Goal: Use online tool/utility: Utilize a website feature to perform a specific function

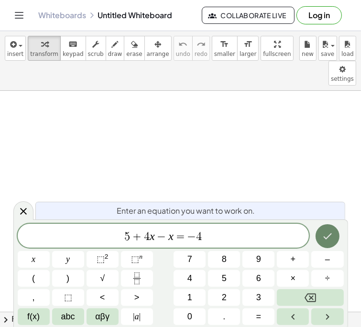
click at [330, 232] on icon "Done" at bounding box center [327, 236] width 11 height 11
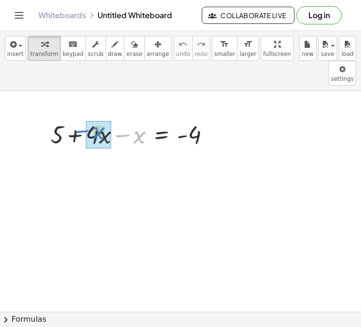
drag, startPoint x: 140, startPoint y: 116, endPoint x: 100, endPoint y: 111, distance: 39.5
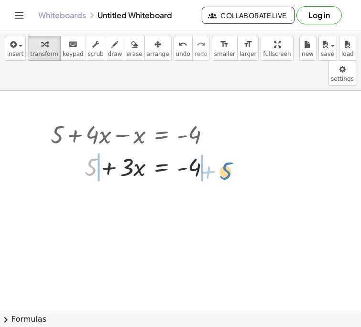
drag, startPoint x: 93, startPoint y: 146, endPoint x: 227, endPoint y: 150, distance: 134.0
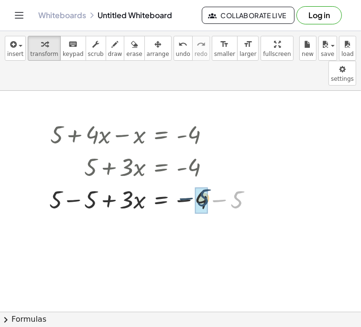
drag, startPoint x: 236, startPoint y: 178, endPoint x: 203, endPoint y: 177, distance: 33.5
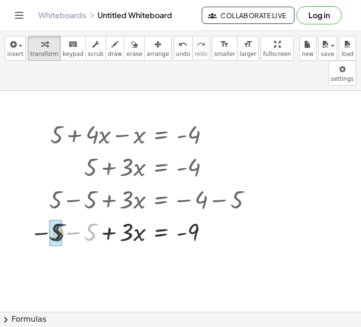
drag, startPoint x: 89, startPoint y: 209, endPoint x: 56, endPoint y: 209, distance: 33.0
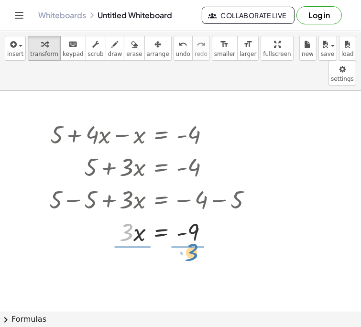
drag, startPoint x: 131, startPoint y: 212, endPoint x: 196, endPoint y: 232, distance: 68.1
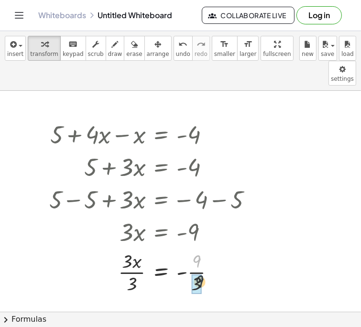
drag, startPoint x: 197, startPoint y: 241, endPoint x: 199, endPoint y: 262, distance: 21.2
drag, startPoint x: 128, startPoint y: 239, endPoint x: 133, endPoint y: 267, distance: 28.1
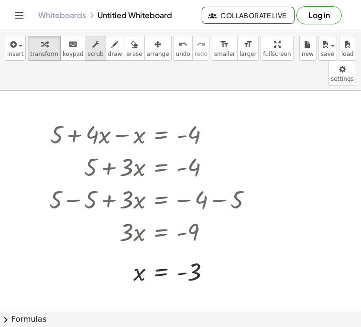
click at [92, 43] on icon "button" at bounding box center [95, 44] width 7 height 11
click at [90, 118] on div at bounding box center [154, 134] width 220 height 33
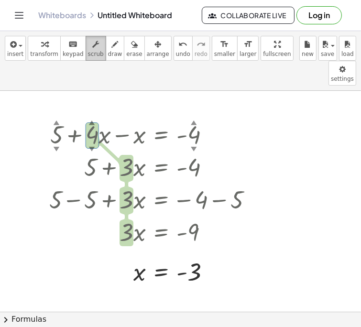
click at [88, 52] on span "scrub" at bounding box center [96, 54] width 16 height 7
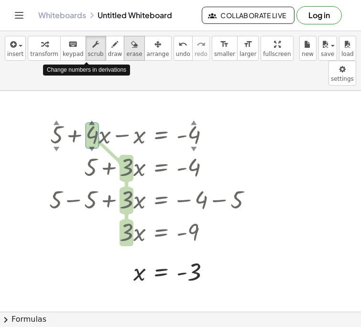
click at [126, 51] on span "erase" at bounding box center [134, 54] width 16 height 7
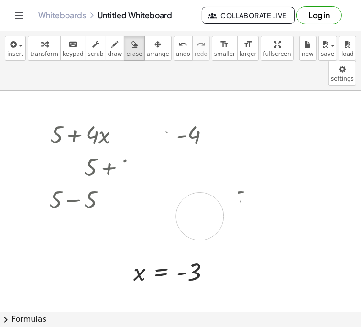
drag, startPoint x: 132, startPoint y: 107, endPoint x: 242, endPoint y: 247, distance: 178.1
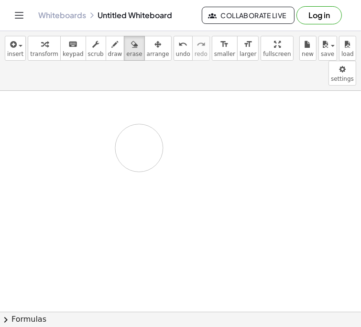
drag, startPoint x: 210, startPoint y: 242, endPoint x: 122, endPoint y: 130, distance: 142.0
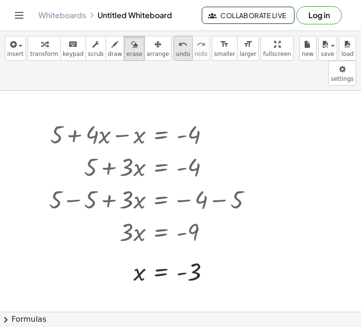
click at [176, 51] on span "undo" at bounding box center [183, 54] width 14 height 7
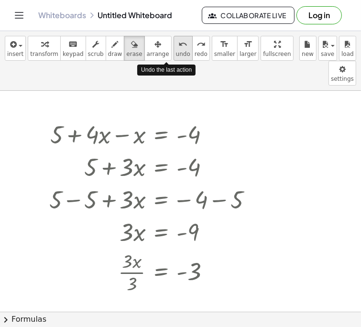
click at [176, 51] on span "undo" at bounding box center [183, 54] width 14 height 7
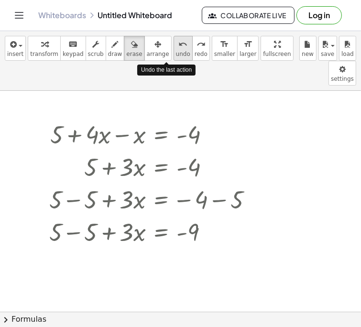
click at [176, 51] on span "undo" at bounding box center [183, 54] width 14 height 7
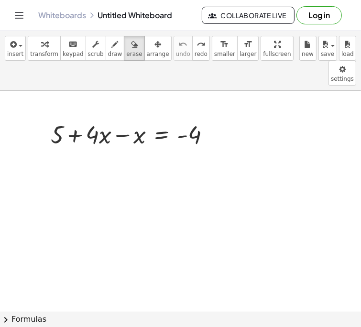
click at [112, 44] on icon "button" at bounding box center [115, 44] width 7 height 11
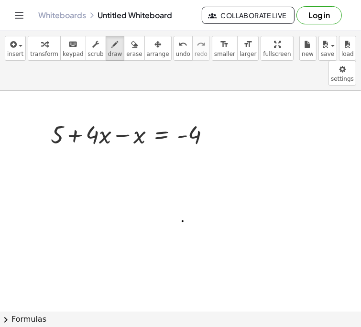
click at [178, 45] on icon "undo" at bounding box center [182, 44] width 9 height 11
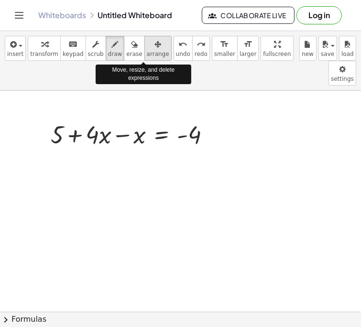
click at [154, 47] on icon "button" at bounding box center [157, 44] width 7 height 11
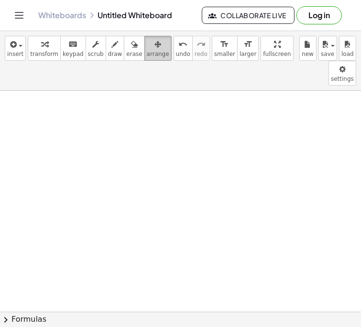
click at [147, 51] on span "arrange" at bounding box center [158, 54] width 22 height 7
click at [100, 6] on div "Whiteboards Untitled Whiteboard Collaborate Live Log in" at bounding box center [180, 15] width 338 height 31
click at [88, 52] on span "scrub" at bounding box center [96, 54] width 16 height 7
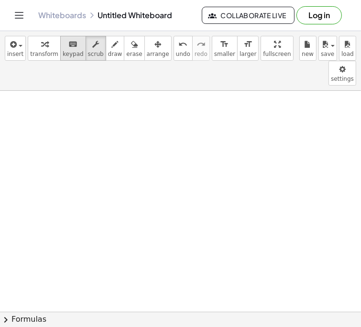
click at [72, 50] on button "keyboard keypad" at bounding box center [73, 48] width 26 height 25
click at [47, 47] on div "button" at bounding box center [44, 43] width 28 height 11
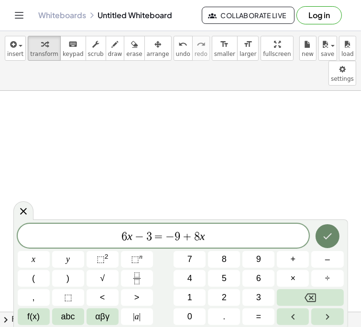
click at [325, 230] on button "Done" at bounding box center [328, 236] width 24 height 24
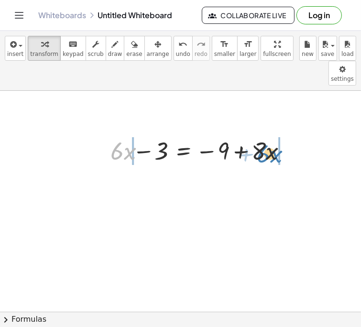
drag, startPoint x: 117, startPoint y: 132, endPoint x: 264, endPoint y: 135, distance: 147.3
click at [264, 135] on div at bounding box center [199, 150] width 194 height 33
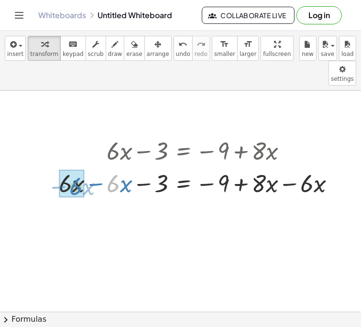
drag, startPoint x: 109, startPoint y: 166, endPoint x: 71, endPoint y: 169, distance: 37.4
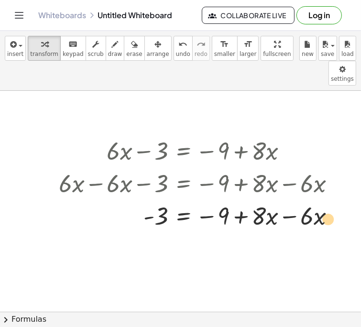
drag, startPoint x: 315, startPoint y: 192, endPoint x: 321, endPoint y: 194, distance: 6.7
click at [321, 199] on div at bounding box center [201, 215] width 294 height 33
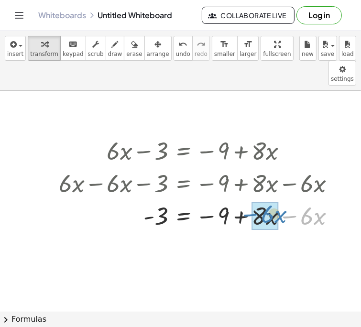
drag, startPoint x: 306, startPoint y: 195, endPoint x: 264, endPoint y: 193, distance: 41.2
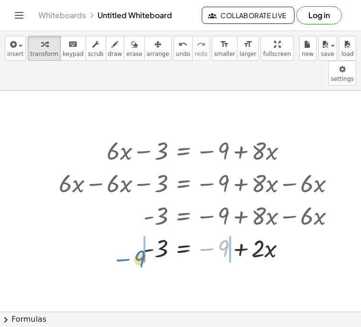
drag, startPoint x: 226, startPoint y: 225, endPoint x: 142, endPoint y: 235, distance: 84.8
click at [142, 235] on div at bounding box center [201, 247] width 294 height 33
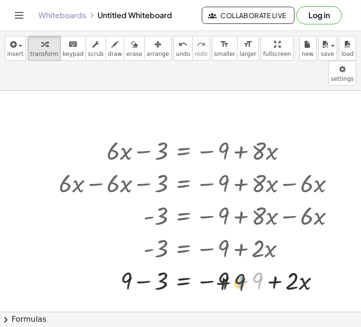
drag, startPoint x: 256, startPoint y: 254, endPoint x: 229, endPoint y: 255, distance: 26.8
click at [229, 264] on div at bounding box center [201, 280] width 294 height 33
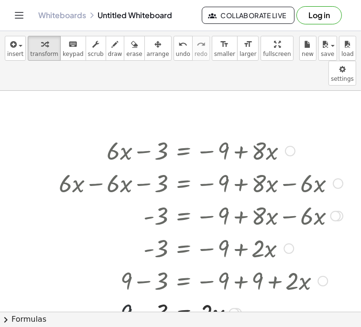
click at [184, 151] on div "+ · 6 · x − 3 = − 9 + · 8 · x + · 6 · x − · 6 · x − 3 = − 9 + · 8 · x − · 6 · x…" at bounding box center [184, 151] width 0 height 0
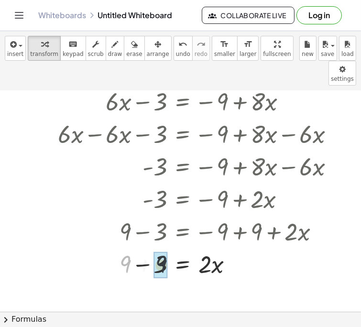
drag, startPoint x: 124, startPoint y: 240, endPoint x: 161, endPoint y: 241, distance: 37.3
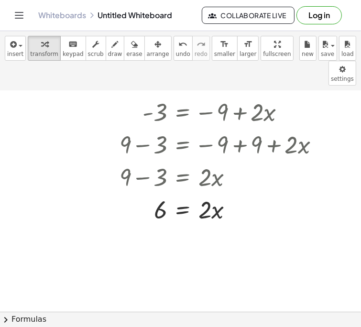
scroll to position [148, 1]
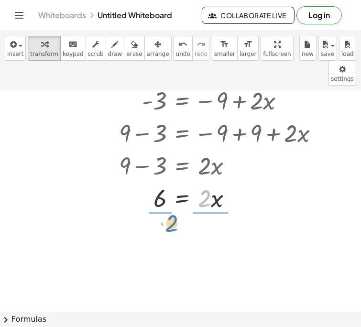
drag, startPoint x: 207, startPoint y: 180, endPoint x: 162, endPoint y: 204, distance: 50.9
click at [162, 204] on div "+ · 6 · x − 3 = − 9 + · 8 · x + · 6 · x − · 6 · x − 3 = − 9 + · 8 · x − · 6 · x…" at bounding box center [179, 193] width 361 height 500
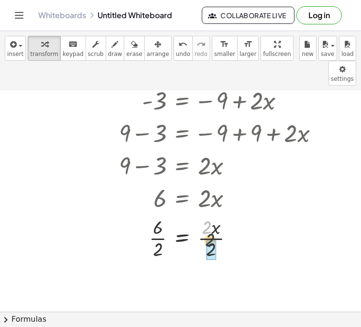
drag, startPoint x: 205, startPoint y: 206, endPoint x: 209, endPoint y: 221, distance: 15.7
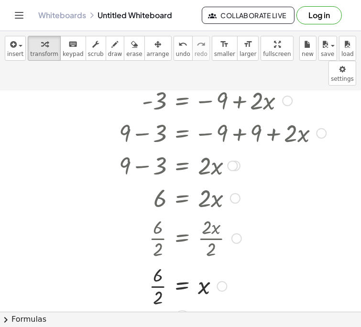
click at [159, 214] on div at bounding box center [207, 238] width 308 height 48
drag, startPoint x: 156, startPoint y: 251, endPoint x: 156, endPoint y: 276, distance: 24.9
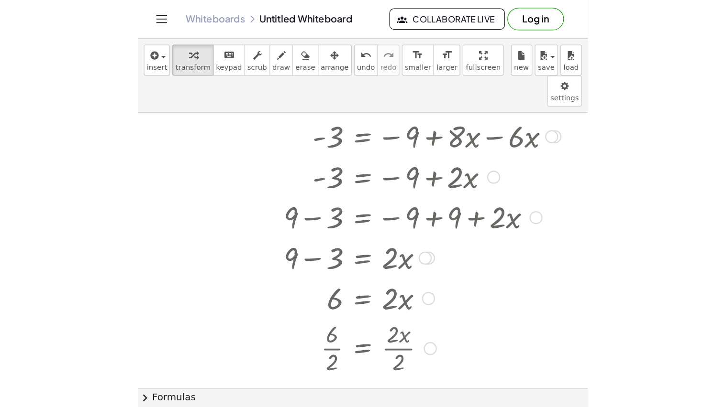
scroll to position [113, 3]
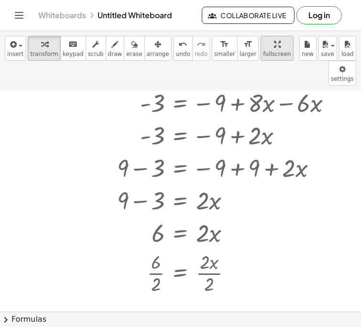
click at [263, 45] on div "button" at bounding box center [277, 43] width 28 height 11
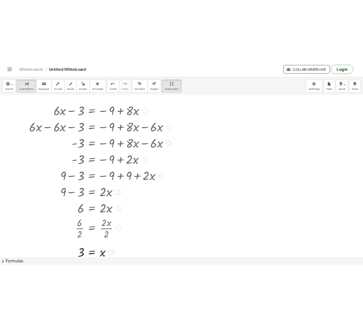
scroll to position [25, 0]
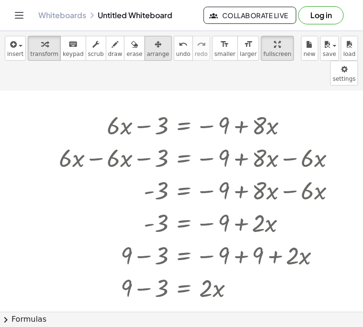
click at [154, 49] on icon "button" at bounding box center [157, 44] width 7 height 11
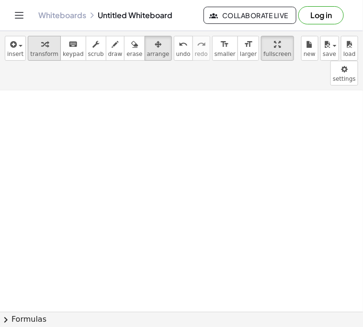
click at [41, 47] on icon "button" at bounding box center [44, 44] width 7 height 11
click at [82, 86] on div at bounding box center [181, 316] width 363 height 500
click at [98, 110] on div at bounding box center [181, 316] width 363 height 500
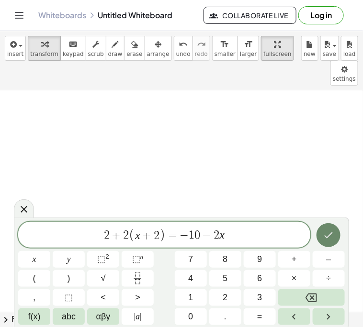
click at [329, 234] on icon "Done" at bounding box center [327, 235] width 11 height 11
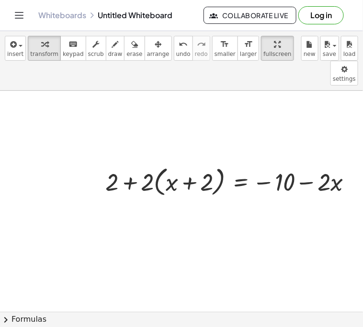
scroll to position [0, 0]
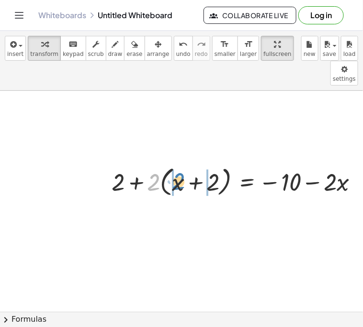
drag, startPoint x: 148, startPoint y: 161, endPoint x: 173, endPoint y: 160, distance: 24.9
click at [173, 163] on div at bounding box center [239, 181] width 264 height 36
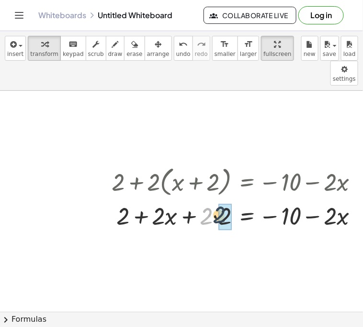
drag, startPoint x: 204, startPoint y: 199, endPoint x: 219, endPoint y: 198, distance: 14.5
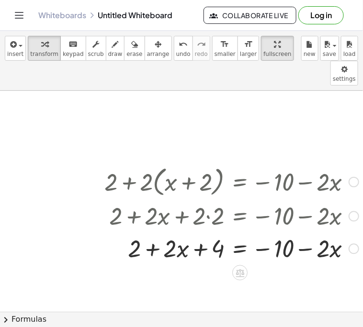
scroll to position [0, 10]
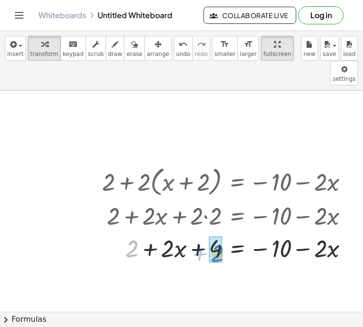
drag, startPoint x: 132, startPoint y: 225, endPoint x: 216, endPoint y: 230, distance: 84.3
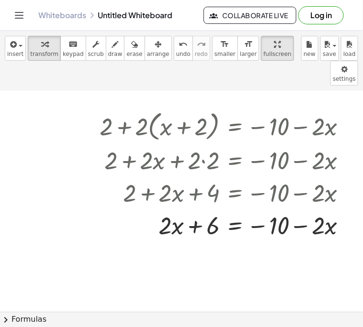
scroll to position [56, 12]
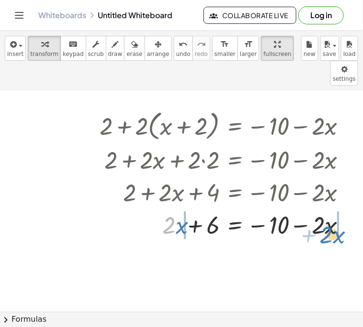
drag, startPoint x: 167, startPoint y: 202, endPoint x: 322, endPoint y: 210, distance: 154.7
click at [322, 210] on div at bounding box center [225, 225] width 260 height 33
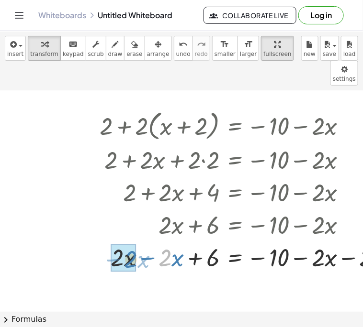
drag, startPoint x: 159, startPoint y: 235, endPoint x: 124, endPoint y: 236, distance: 34.5
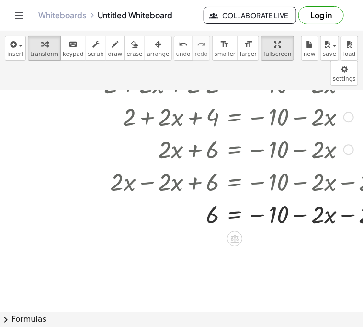
scroll to position [121, 60]
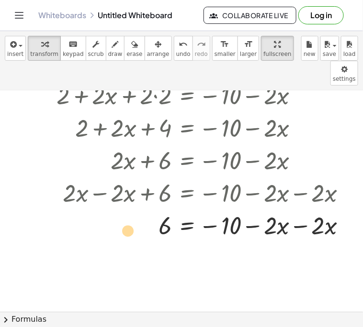
click at [330, 209] on div at bounding box center [202, 225] width 311 height 33
drag, startPoint x: 317, startPoint y: 204, endPoint x: 271, endPoint y: 205, distance: 45.9
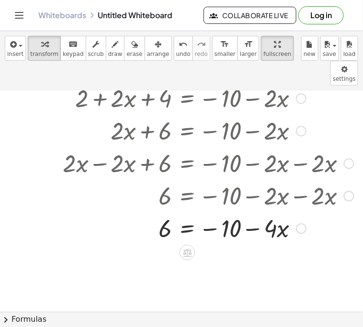
scroll to position [159, 61]
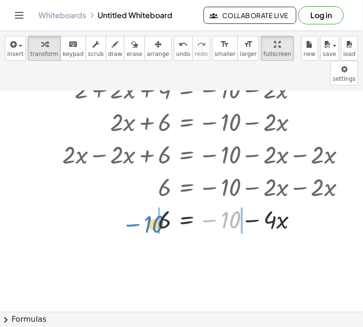
drag, startPoint x: 231, startPoint y: 197, endPoint x: 152, endPoint y: 198, distance: 78.9
click at [152, 203] on div at bounding box center [201, 219] width 311 height 33
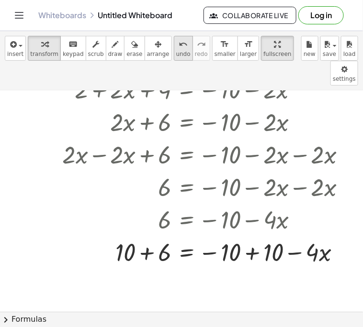
click at [174, 55] on button "undo undo" at bounding box center [183, 48] width 19 height 25
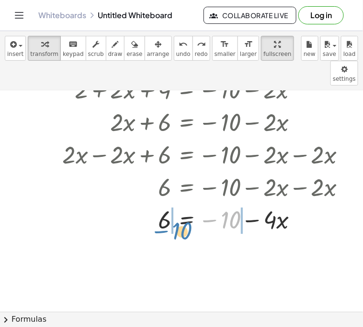
drag, startPoint x: 233, startPoint y: 193, endPoint x: 179, endPoint y: 200, distance: 55.0
click at [179, 203] on div at bounding box center [202, 219] width 226 height 33
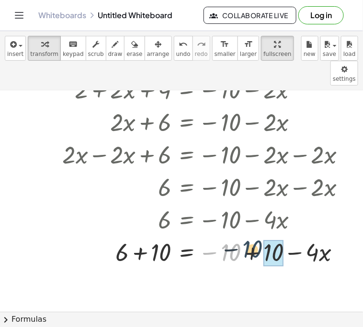
drag, startPoint x: 222, startPoint y: 231, endPoint x: 250, endPoint y: 230, distance: 27.8
click at [250, 236] on div at bounding box center [201, 252] width 311 height 33
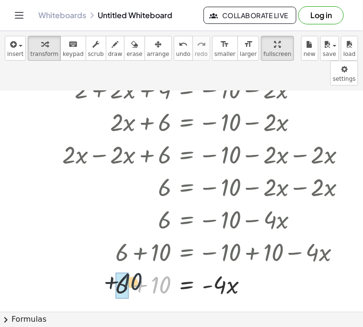
drag, startPoint x: 163, startPoint y: 269, endPoint x: 130, endPoint y: 265, distance: 32.7
click at [130, 268] on div at bounding box center [201, 284] width 311 height 33
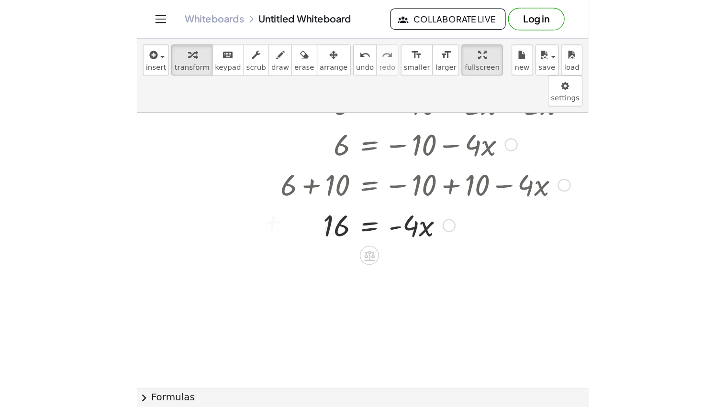
scroll to position [290, 61]
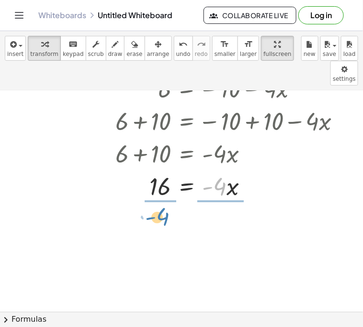
drag, startPoint x: 220, startPoint y: 160, endPoint x: 163, endPoint y: 190, distance: 64.8
click at [163, 190] on div "+ 2 + · 2 · ( + x + 2 ) = − 10 − · 2 · x + 2 + · 2 · x + · 2 · 2 = − 10 − · 2 ·…" at bounding box center [150, 169] width 423 height 737
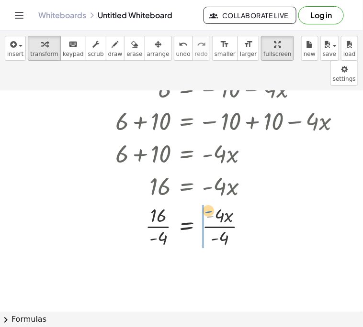
click at [210, 202] on div at bounding box center [201, 226] width 311 height 48
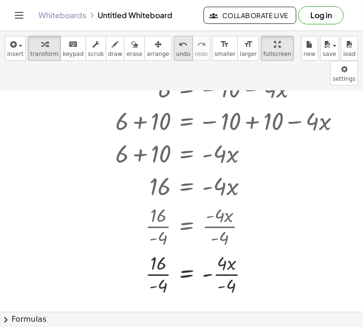
click at [176, 51] on span "undo" at bounding box center [183, 54] width 14 height 7
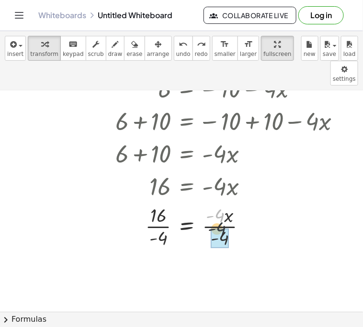
drag, startPoint x: 220, startPoint y: 194, endPoint x: 226, endPoint y: 213, distance: 19.4
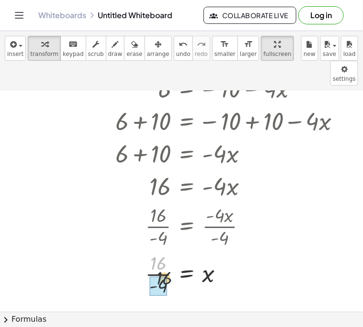
drag, startPoint x: 153, startPoint y: 241, endPoint x: 160, endPoint y: 259, distance: 20.0
click at [178, 44] on icon "undo" at bounding box center [182, 44] width 9 height 11
drag, startPoint x: 163, startPoint y: 261, endPoint x: 159, endPoint y: 242, distance: 19.0
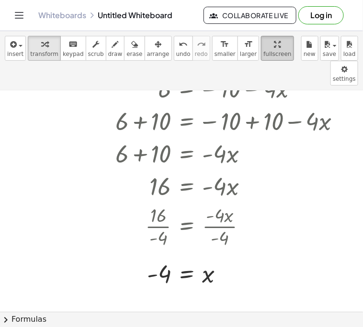
click at [263, 51] on span "fullscreen" at bounding box center [277, 54] width 28 height 7
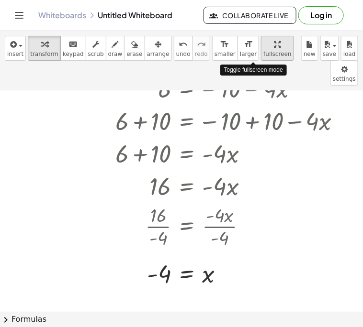
click at [263, 51] on span "fullscreen" at bounding box center [277, 54] width 28 height 7
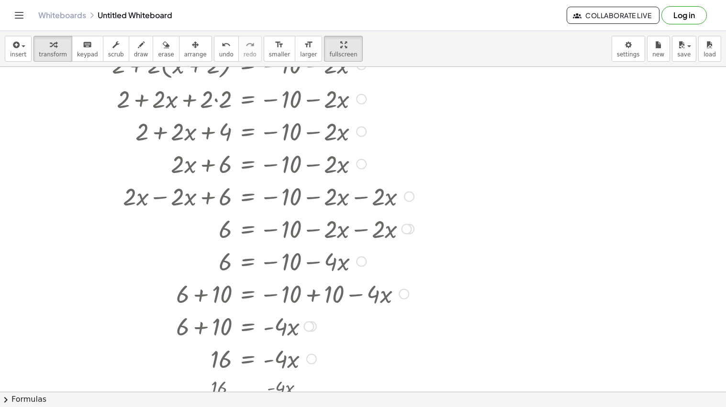
scroll to position [0, 0]
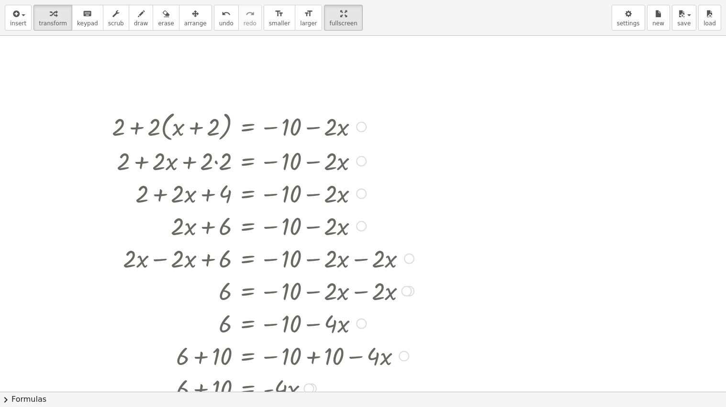
click at [234, 110] on div at bounding box center [262, 126] width 311 height 36
drag, startPoint x: 256, startPoint y: 120, endPoint x: 253, endPoint y: 84, distance: 36.0
click at [253, 84] on div "+ 2 + · 2 · ( + x + 2 ) = − 10 − · 2 · x + 2 + · 2 · x + · 2 · 2 = − 10 − · 2 ·…" at bounding box center [363, 404] width 726 height 737
click at [189, 27] on button "arrange" at bounding box center [195, 18] width 33 height 26
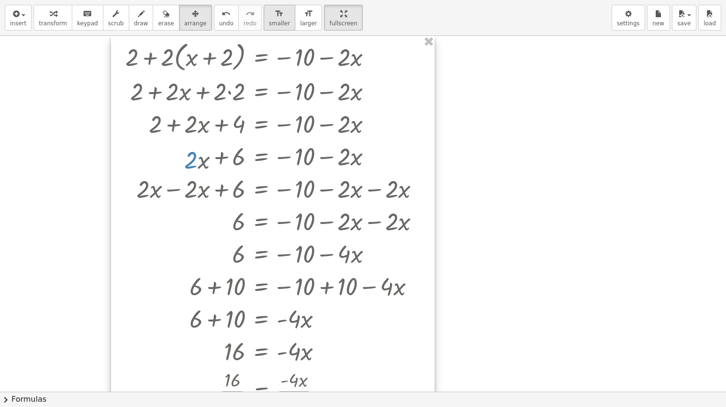
drag, startPoint x: 256, startPoint y: 112, endPoint x: 268, endPoint y: 20, distance: 93.1
click at [268, 20] on div "insert select one: Math Expression Function Text Youtube Video Graphing Geometr…" at bounding box center [363, 203] width 726 height 407
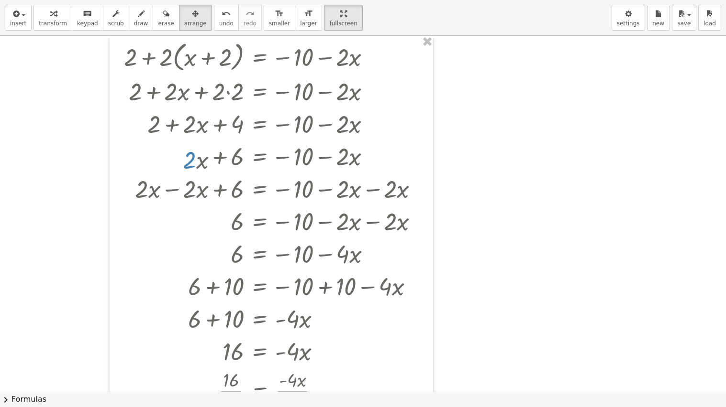
click at [361, 129] on div at bounding box center [363, 392] width 726 height 713
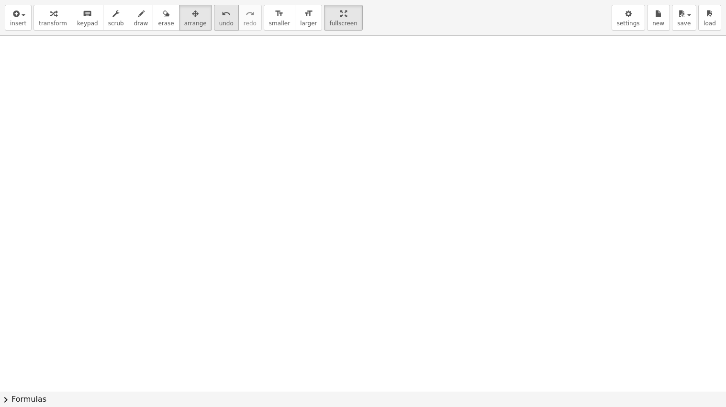
click at [221, 15] on icon "undo" at bounding box center [225, 13] width 9 height 11
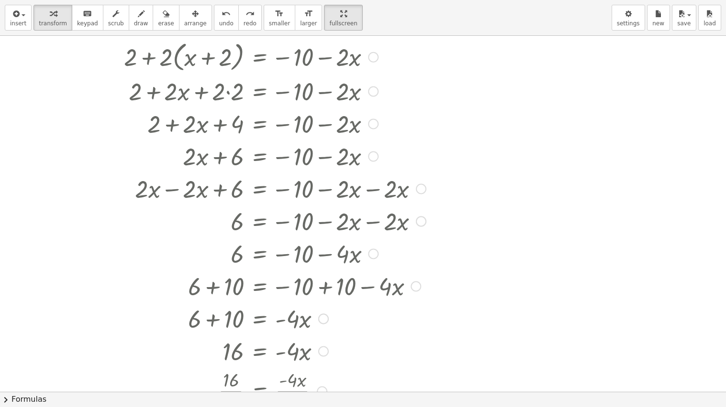
click at [356, 60] on div at bounding box center [274, 56] width 311 height 36
click at [361, 60] on div at bounding box center [373, 57] width 11 height 11
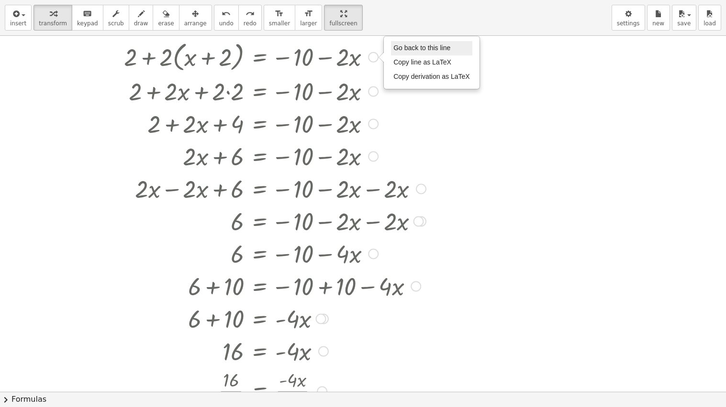
click at [361, 49] on span "Go back to this line" at bounding box center [421, 48] width 57 height 8
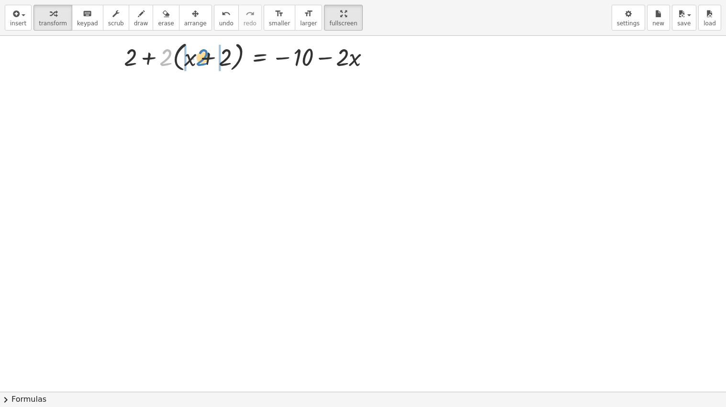
drag, startPoint x: 165, startPoint y: 60, endPoint x: 201, endPoint y: 60, distance: 35.9
click at [201, 60] on div at bounding box center [251, 56] width 264 height 36
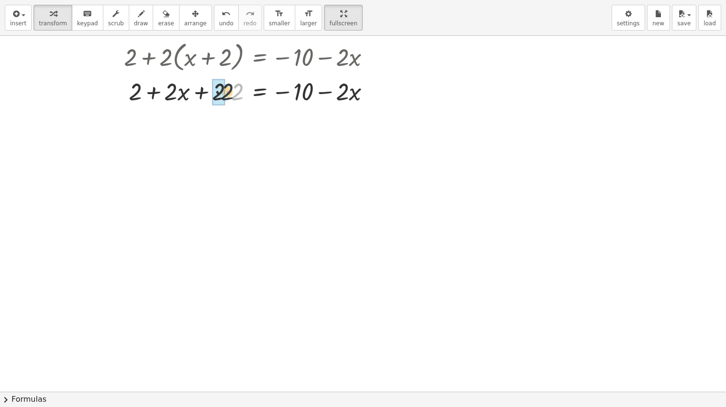
drag, startPoint x: 235, startPoint y: 95, endPoint x: 220, endPoint y: 95, distance: 14.3
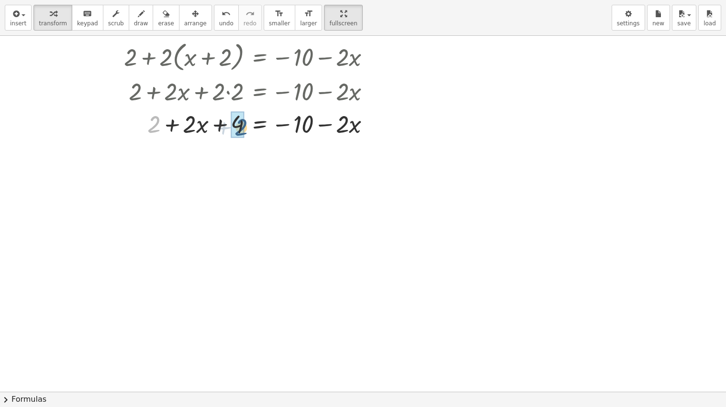
drag, startPoint x: 153, startPoint y: 129, endPoint x: 245, endPoint y: 127, distance: 92.8
click at [245, 127] on div at bounding box center [251, 123] width 264 height 33
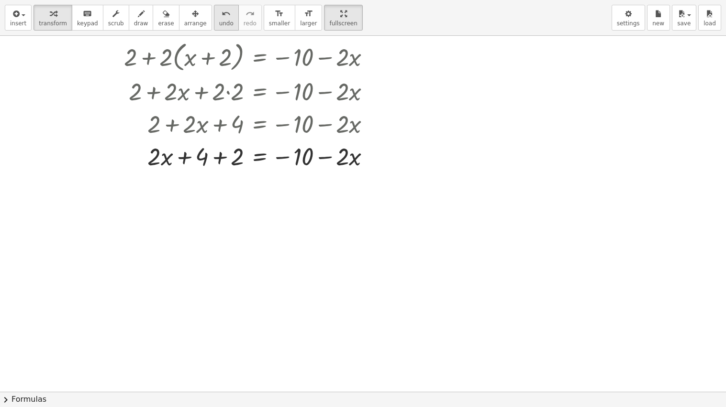
click at [219, 20] on span "undo" at bounding box center [226, 23] width 14 height 7
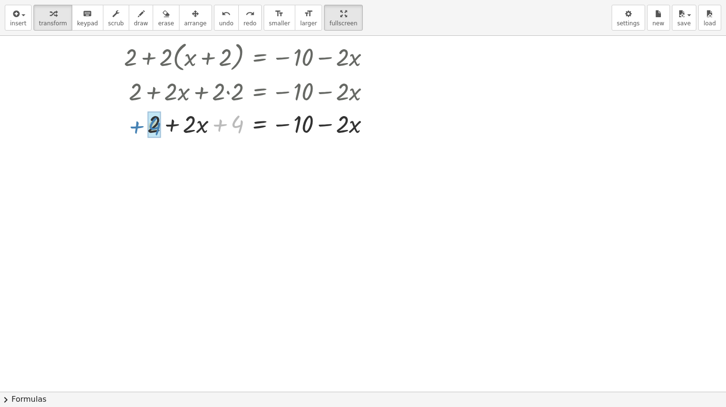
drag, startPoint x: 240, startPoint y: 127, endPoint x: 157, endPoint y: 129, distance: 82.8
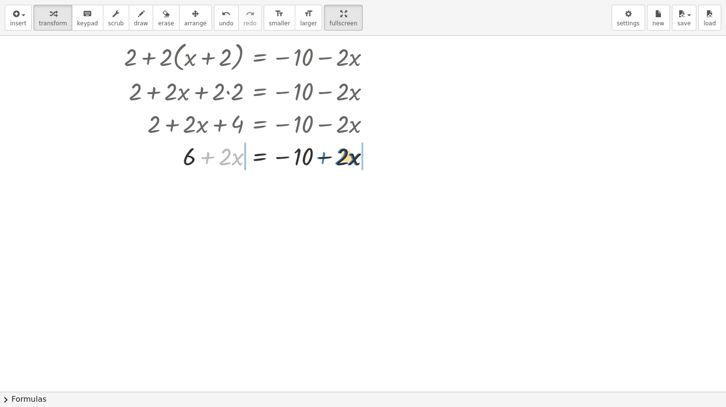
drag, startPoint x: 222, startPoint y: 161, endPoint x: 338, endPoint y: 161, distance: 116.2
click at [338, 161] on div at bounding box center [251, 156] width 264 height 33
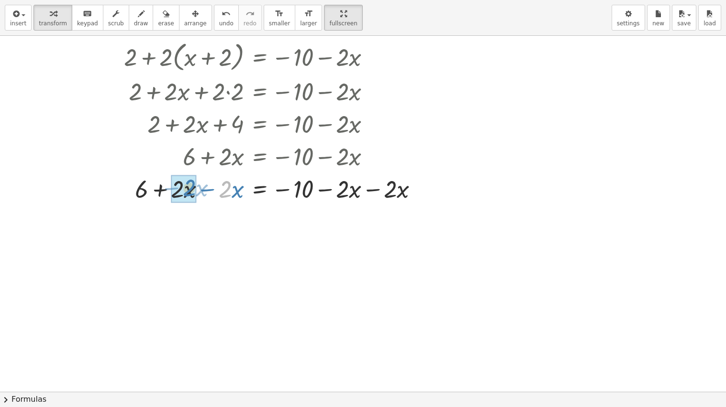
drag, startPoint x: 227, startPoint y: 196, endPoint x: 191, endPoint y: 195, distance: 35.9
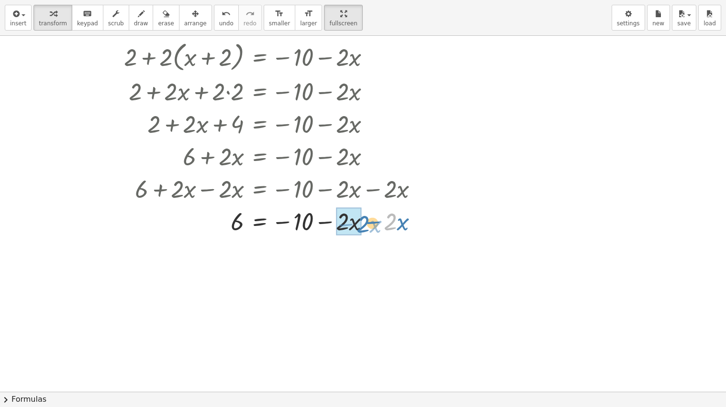
drag, startPoint x: 390, startPoint y: 191, endPoint x: 341, endPoint y: 200, distance: 49.5
click at [259, 57] on div "+ 2 + · 2 · ( + x + 2 ) = − 10 − · 2 · x + 2 + · 2 · x + · 2 · 2 = − 10 − · 2 ·…" at bounding box center [259, 57] width 0 height 0
click at [341, 200] on div at bounding box center [291, 188] width 344 height 33
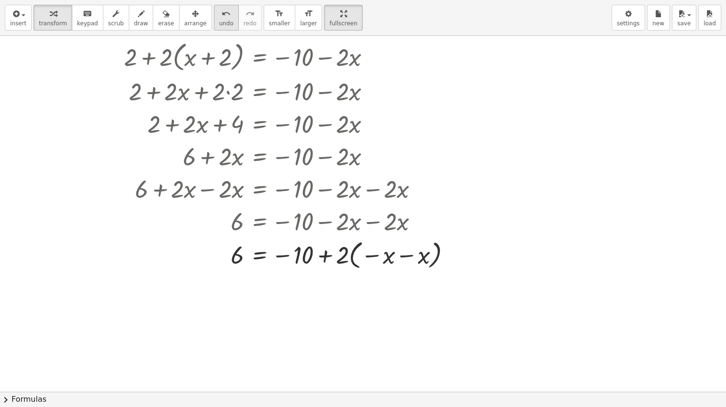
click at [221, 18] on icon "undo" at bounding box center [225, 13] width 9 height 11
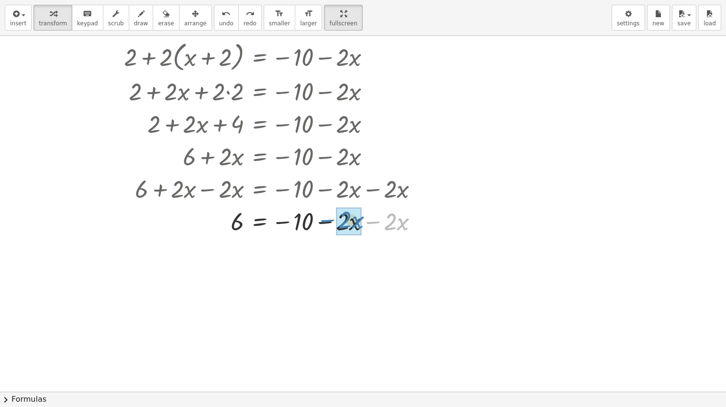
drag, startPoint x: 388, startPoint y: 221, endPoint x: 341, endPoint y: 220, distance: 46.9
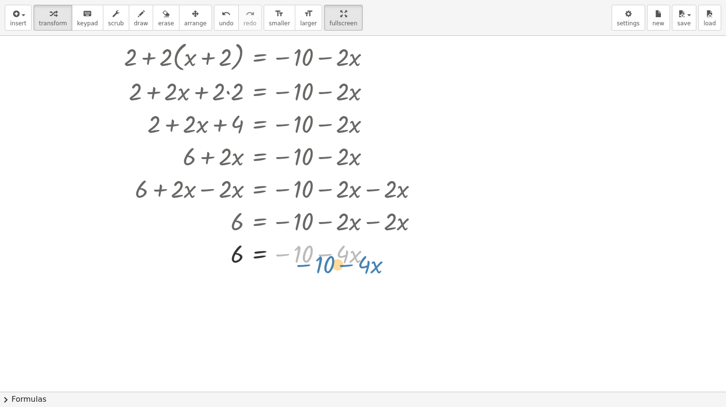
drag, startPoint x: 299, startPoint y: 256, endPoint x: 324, endPoint y: 253, distance: 25.5
click at [324, 253] on div at bounding box center [274, 253] width 311 height 33
drag, startPoint x: 308, startPoint y: 259, endPoint x: 241, endPoint y: 252, distance: 66.9
click at [241, 252] on div at bounding box center [274, 253] width 311 height 33
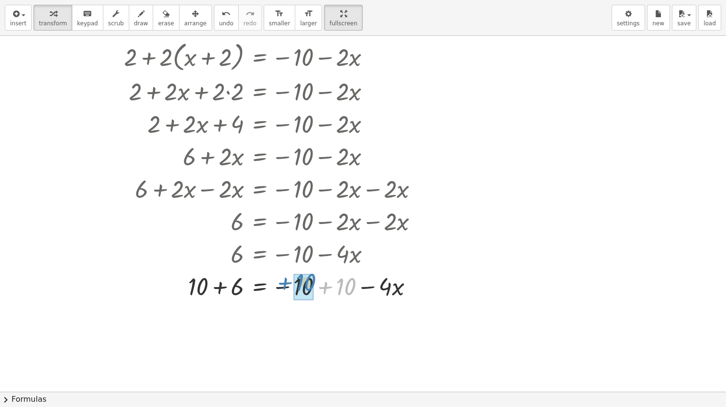
drag, startPoint x: 343, startPoint y: 288, endPoint x: 303, endPoint y: 284, distance: 40.4
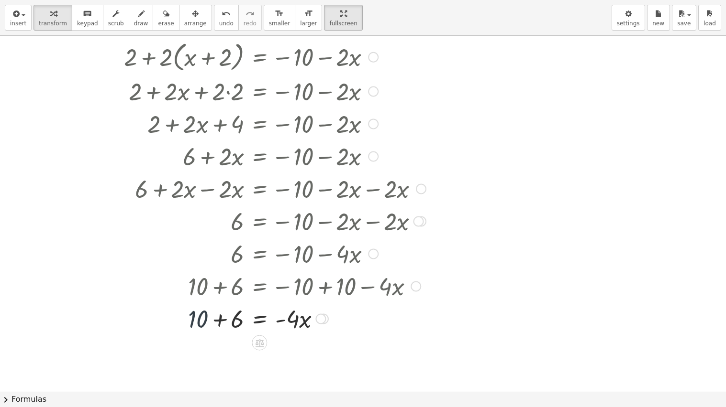
drag, startPoint x: 206, startPoint y: 288, endPoint x: 210, endPoint y: 291, distance: 4.9
click at [259, 57] on div "+ 2 + · 2 · ( + x + 2 ) = − 10 − · 2 · x + 2 + · 2 · x + · 2 · 2 = − 10 − · 2 ·…" at bounding box center [259, 57] width 0 height 0
drag, startPoint x: 195, startPoint y: 319, endPoint x: 234, endPoint y: 321, distance: 39.3
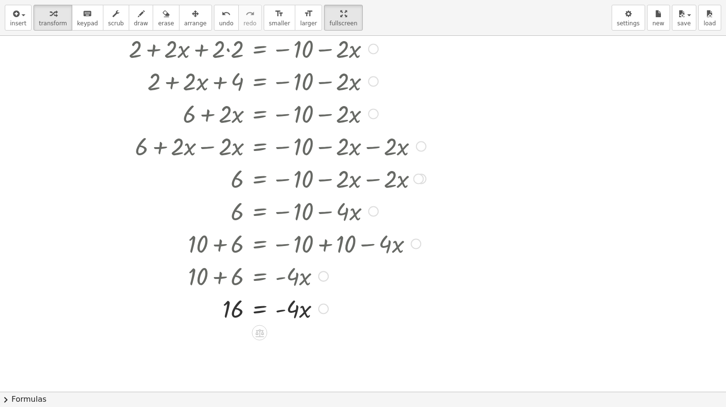
scroll to position [44, 0]
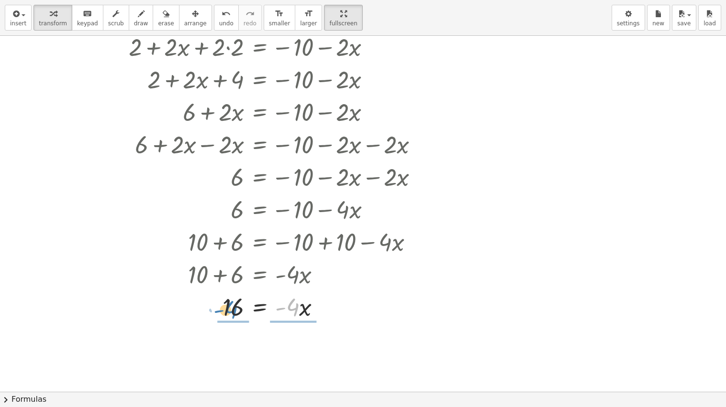
drag, startPoint x: 295, startPoint y: 312, endPoint x: 233, endPoint y: 315, distance: 61.7
click at [233, 315] on div at bounding box center [274, 306] width 311 height 33
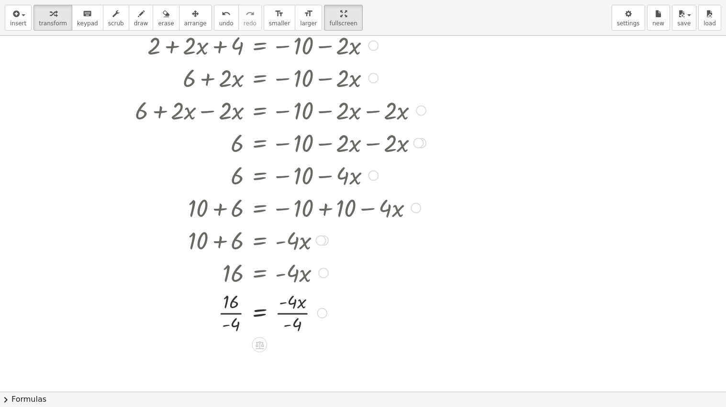
scroll to position [98, 0]
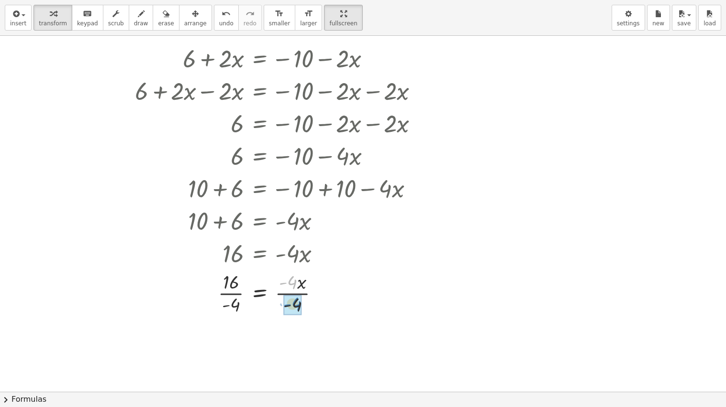
drag, startPoint x: 290, startPoint y: 284, endPoint x: 295, endPoint y: 305, distance: 21.5
click at [230, 287] on div at bounding box center [286, 293] width 334 height 48
drag, startPoint x: 223, startPoint y: 324, endPoint x: 229, endPoint y: 345, distance: 21.8
click at [219, 22] on span "undo" at bounding box center [226, 23] width 14 height 7
drag, startPoint x: 236, startPoint y: 355, endPoint x: 234, endPoint y: 330, distance: 24.5
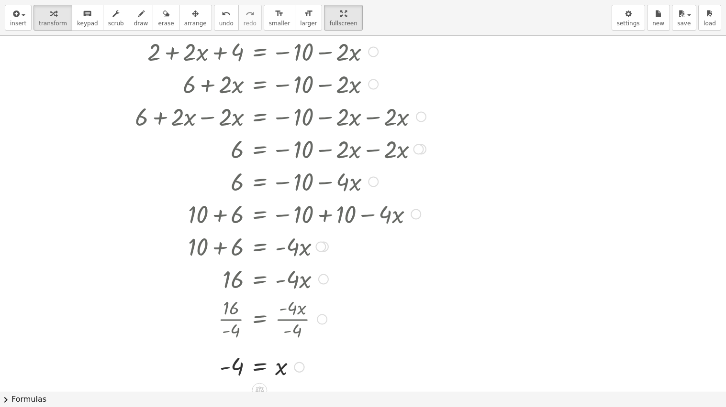
scroll to position [75, 0]
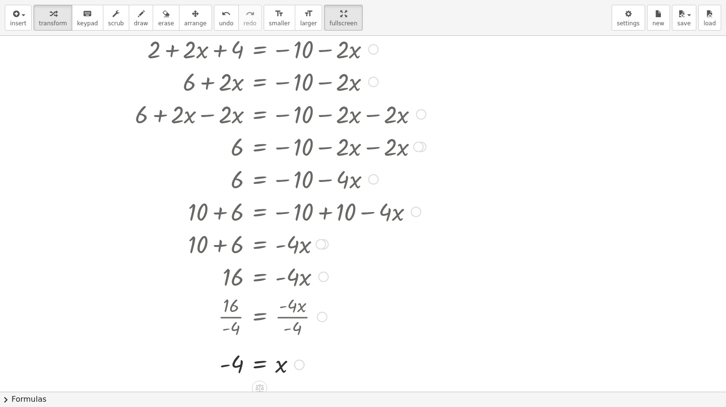
click at [361, 212] on div at bounding box center [415, 212] width 11 height 11
click at [361, 260] on div at bounding box center [274, 276] width 311 height 33
click at [192, 16] on icon "button" at bounding box center [195, 13] width 7 height 11
click at [50, 17] on icon "button" at bounding box center [53, 13] width 7 height 11
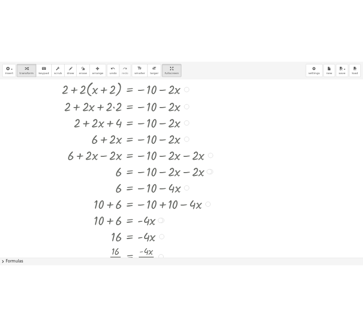
scroll to position [0, 0]
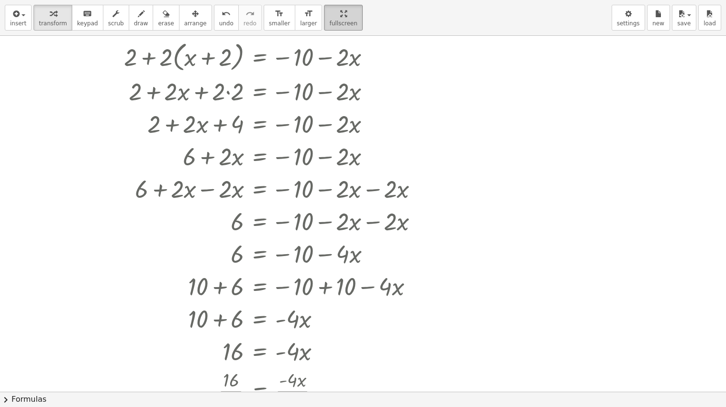
click at [329, 14] on div "button" at bounding box center [343, 13] width 28 height 11
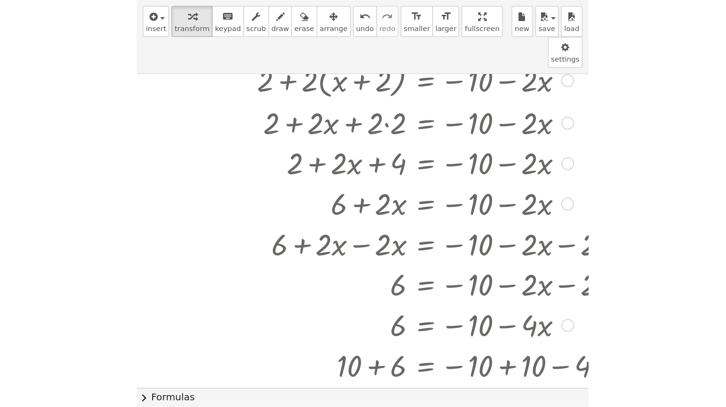
scroll to position [13, 37]
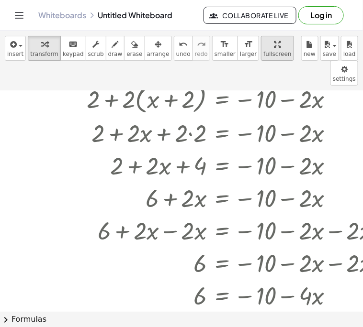
click at [251, 110] on div "insert select one: Math Expression Function Text Youtube Video Graphing Geometr…" at bounding box center [181, 179] width 363 height 296
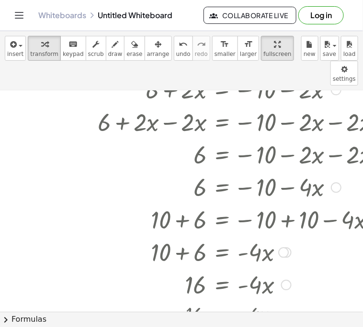
scroll to position [127, 52]
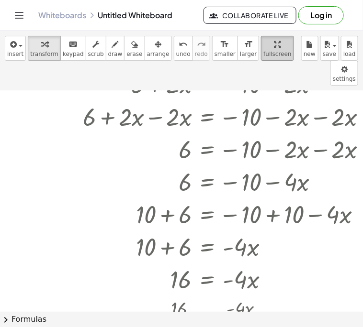
click at [261, 58] on button "fullscreen" at bounding box center [277, 48] width 33 height 25
click at [147, 53] on span "arrange" at bounding box center [158, 54] width 22 height 7
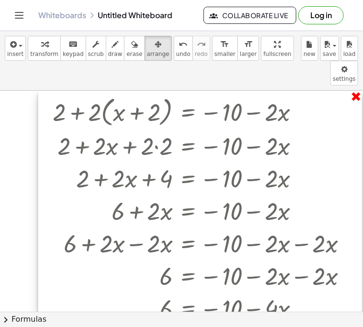
scroll to position [0, 60]
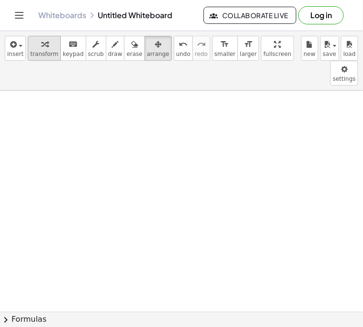
click at [47, 49] on button "transform" at bounding box center [44, 48] width 33 height 25
click at [115, 183] on div at bounding box center [151, 312] width 423 height 442
click at [121, 175] on div at bounding box center [151, 312] width 423 height 442
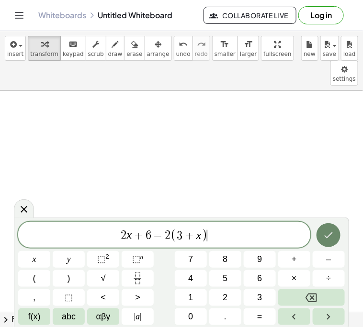
click at [332, 237] on icon "Done" at bounding box center [327, 235] width 11 height 11
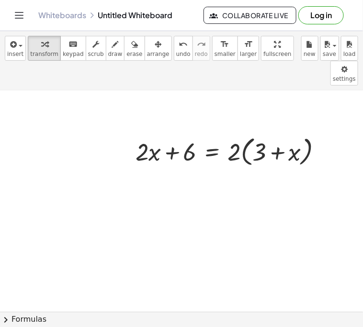
scroll to position [68, 60]
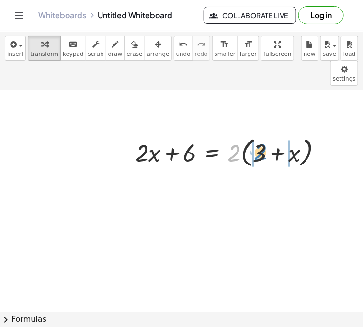
drag, startPoint x: 230, startPoint y: 130, endPoint x: 256, endPoint y: 129, distance: 25.8
click at [256, 134] on div at bounding box center [232, 152] width 203 height 36
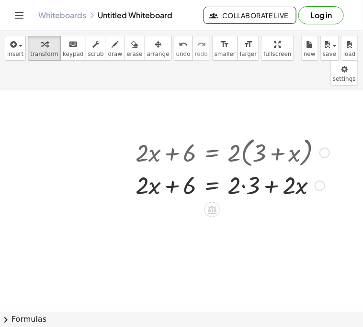
click at [232, 134] on div at bounding box center [232, 152] width 203 height 36
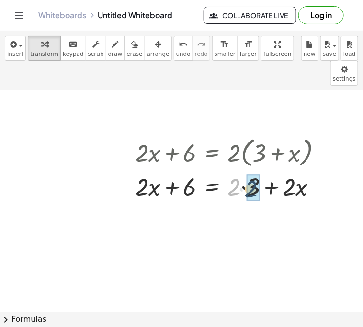
drag, startPoint x: 229, startPoint y: 159, endPoint x: 247, endPoint y: 160, distance: 18.2
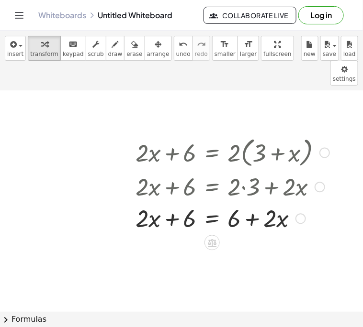
click at [231, 170] on div at bounding box center [232, 186] width 203 height 33
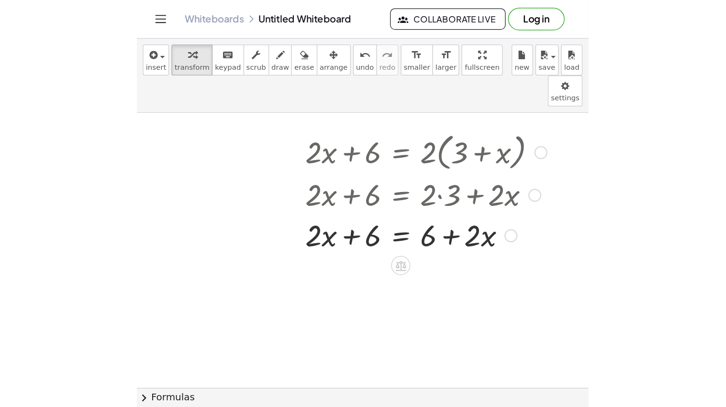
scroll to position [102, 60]
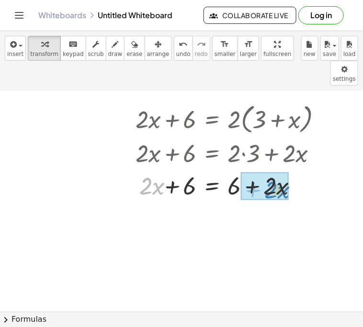
drag, startPoint x: 143, startPoint y: 168, endPoint x: 268, endPoint y: 172, distance: 124.4
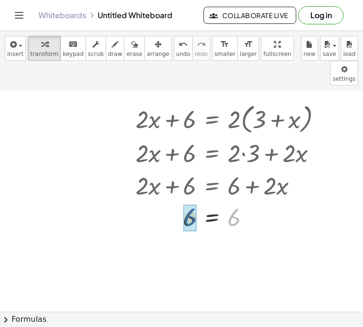
drag, startPoint x: 228, startPoint y: 197, endPoint x: 177, endPoint y: 197, distance: 50.7
click at [177, 202] on div at bounding box center [232, 218] width 203 height 32
click at [174, 49] on button "undo undo" at bounding box center [183, 48] width 19 height 25
drag, startPoint x: 231, startPoint y: 193, endPoint x: 173, endPoint y: 193, distance: 58.8
click at [173, 202] on div at bounding box center [232, 218] width 206 height 32
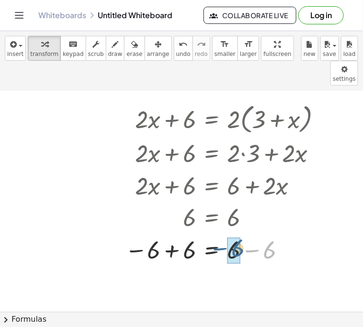
drag, startPoint x: 265, startPoint y: 231, endPoint x: 231, endPoint y: 230, distance: 34.5
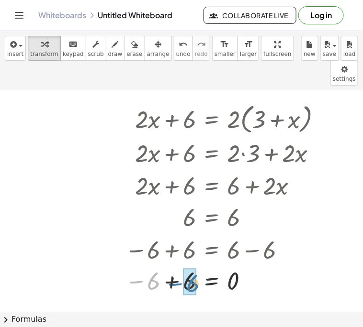
drag, startPoint x: 152, startPoint y: 265, endPoint x: 194, endPoint y: 268, distance: 42.7
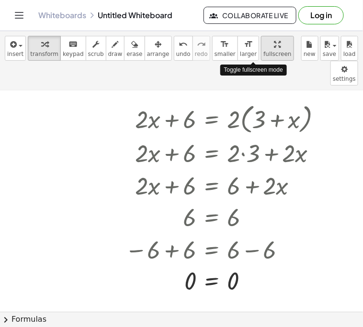
click at [263, 51] on span "fullscreen" at bounding box center [277, 54] width 28 height 7
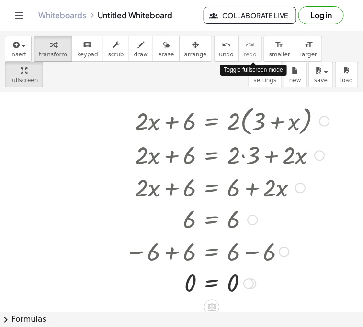
scroll to position [102, 0]
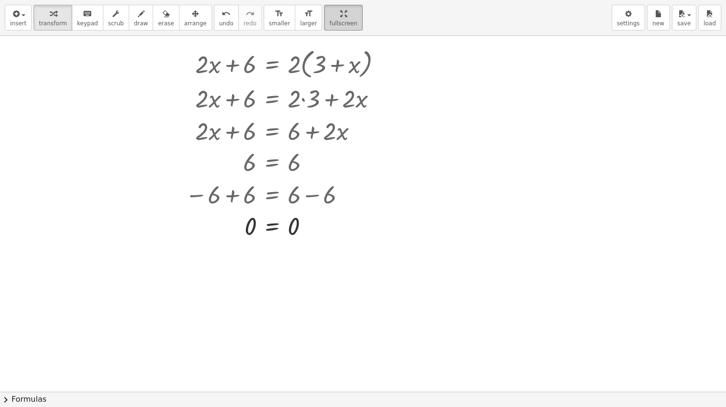
click at [340, 19] on icon "button" at bounding box center [343, 13] width 7 height 11
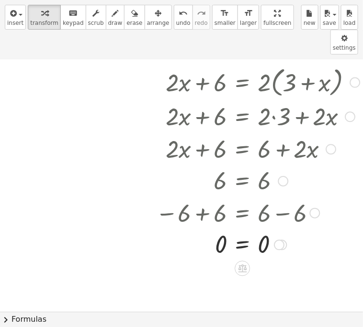
scroll to position [110, 42]
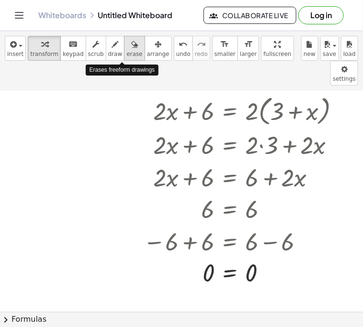
click at [129, 48] on button "erase" at bounding box center [134, 48] width 21 height 25
click at [147, 48] on div "button" at bounding box center [158, 43] width 22 height 11
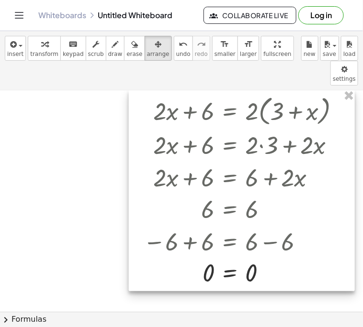
scroll to position [0, 42]
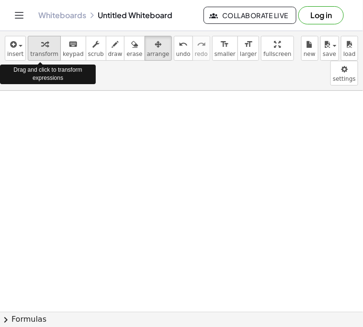
click at [42, 44] on icon "button" at bounding box center [44, 44] width 7 height 11
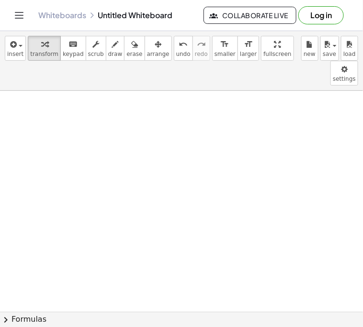
click at [156, 128] on div at bounding box center [169, 312] width 423 height 442
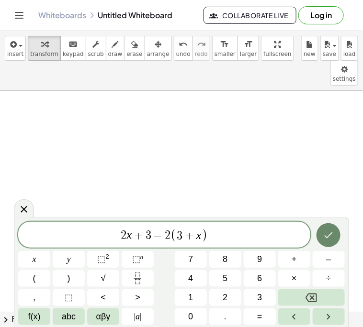
click at [334, 234] on icon "Done" at bounding box center [327, 235] width 11 height 11
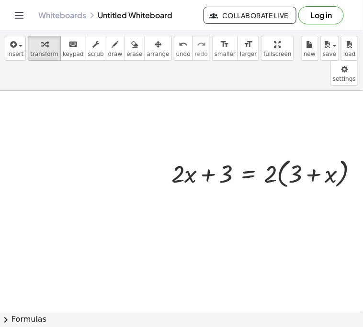
scroll to position [0, 60]
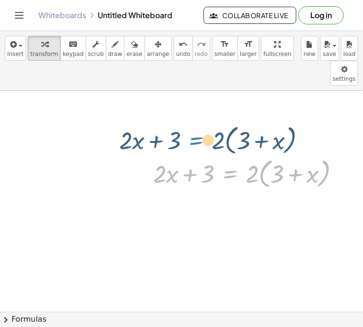
drag, startPoint x: 224, startPoint y: 143, endPoint x: 184, endPoint y: 100, distance: 58.9
click at [184, 100] on div "+ · 2 · x + 3 = · 2 · ( + 3 + x ) + · 2 · x + 3 = · 2 · ( + 3 + x )" at bounding box center [151, 312] width 423 height 442
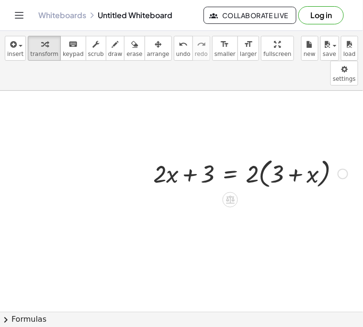
drag, startPoint x: 228, startPoint y: 172, endPoint x: 198, endPoint y: 165, distance: 31.2
drag, startPoint x: 254, startPoint y: 153, endPoint x: 292, endPoint y: 153, distance: 37.3
click at [292, 155] on div at bounding box center [250, 173] width 204 height 36
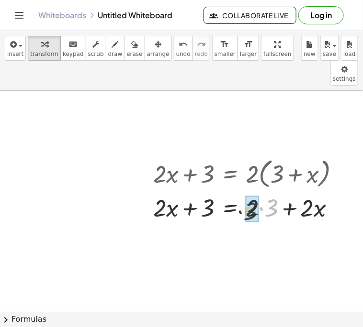
drag, startPoint x: 274, startPoint y: 188, endPoint x: 253, endPoint y: 192, distance: 21.3
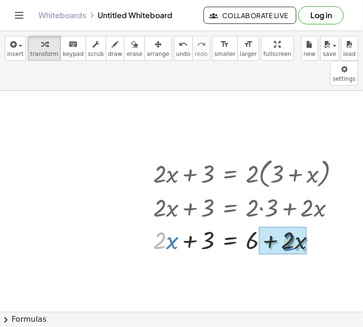
drag, startPoint x: 157, startPoint y: 223, endPoint x: 288, endPoint y: 222, distance: 131.5
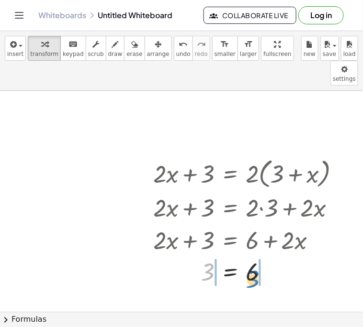
drag, startPoint x: 207, startPoint y: 253, endPoint x: 252, endPoint y: 260, distance: 45.5
click at [252, 260] on div at bounding box center [250, 272] width 204 height 32
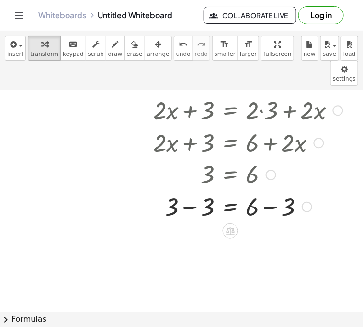
scroll to position [125, 60]
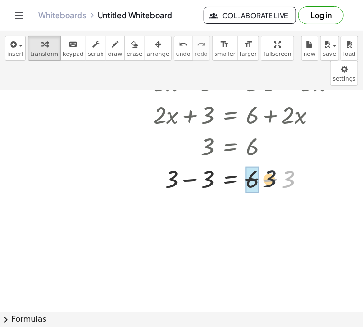
drag, startPoint x: 287, startPoint y: 158, endPoint x: 254, endPoint y: 158, distance: 33.5
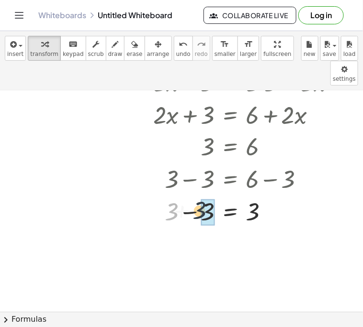
drag, startPoint x: 172, startPoint y: 187, endPoint x: 206, endPoint y: 185, distance: 34.5
click at [174, 61] on button "undo undo" at bounding box center [183, 48] width 19 height 25
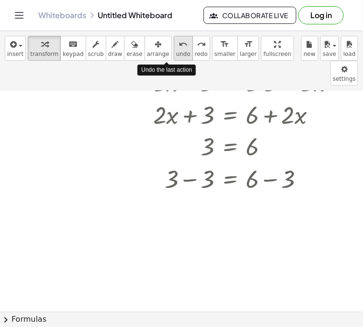
click at [174, 61] on button "undo undo" at bounding box center [183, 48] width 19 height 25
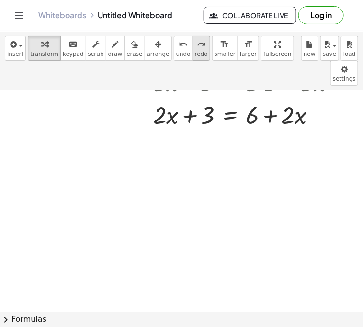
click at [192, 52] on button "redo redo" at bounding box center [201, 48] width 18 height 25
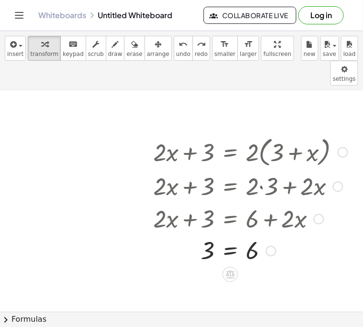
scroll to position [22, 60]
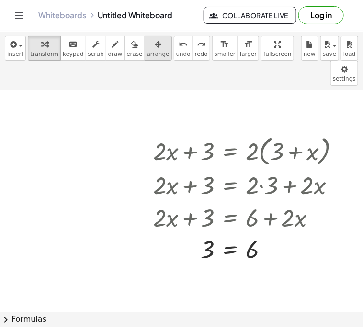
click at [154, 49] on icon "button" at bounding box center [157, 44] width 7 height 11
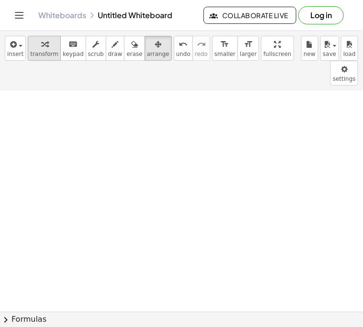
click at [34, 50] on button "transform" at bounding box center [44, 48] width 33 height 25
click at [159, 131] on div at bounding box center [151, 289] width 423 height 442
click at [90, 97] on div at bounding box center [151, 289] width 423 height 442
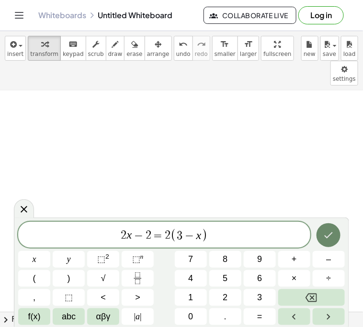
click at [324, 238] on icon "Done" at bounding box center [327, 235] width 11 height 11
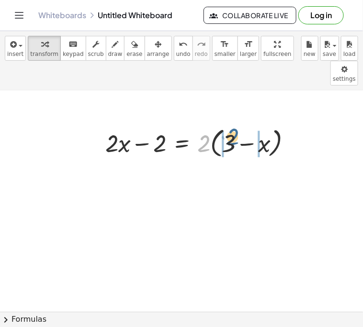
drag, startPoint x: 201, startPoint y: 123, endPoint x: 229, endPoint y: 118, distance: 28.1
click at [229, 124] on div at bounding box center [201, 142] width 203 height 36
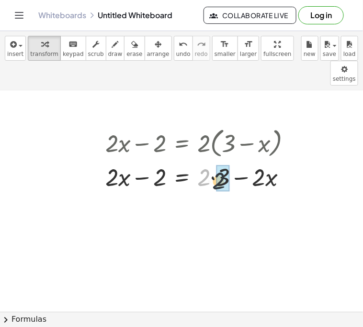
drag, startPoint x: 205, startPoint y: 151, endPoint x: 223, endPoint y: 154, distance: 18.4
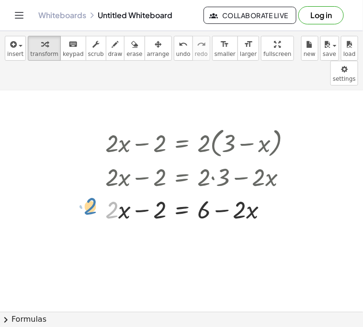
drag, startPoint x: 118, startPoint y: 188, endPoint x: 101, endPoint y: 185, distance: 16.7
click at [101, 185] on div "+ · 2 · x − 2 = · 2 · ( + 3 − x ) + · 2 · x − 2 = + · 2 · 3 − · 2 · x · 2 + · x…" at bounding box center [198, 175] width 215 height 106
drag, startPoint x: 236, startPoint y: 192, endPoint x: 107, endPoint y: 186, distance: 129.3
click at [107, 193] on div at bounding box center [201, 209] width 203 height 33
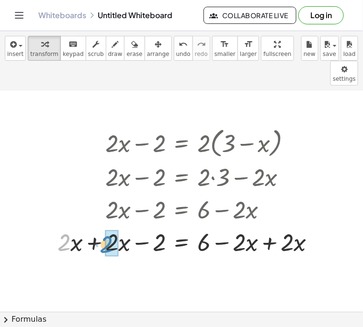
drag, startPoint x: 66, startPoint y: 223, endPoint x: 109, endPoint y: 225, distance: 43.1
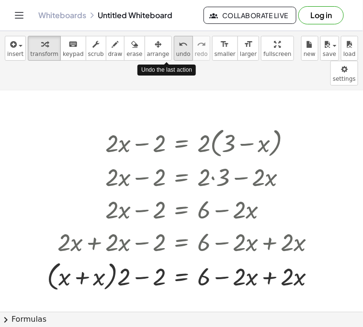
click at [174, 50] on button "undo undo" at bounding box center [183, 48] width 19 height 25
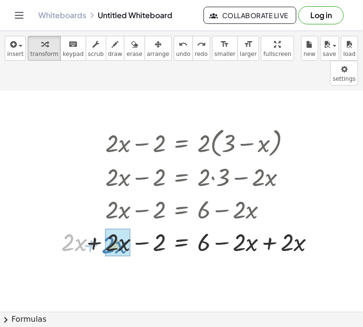
drag, startPoint x: 62, startPoint y: 222, endPoint x: 104, endPoint y: 223, distance: 42.6
click at [104, 226] on div at bounding box center [188, 242] width 271 height 33
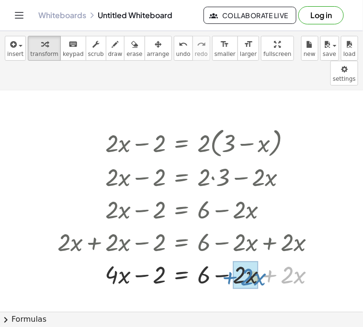
drag, startPoint x: 285, startPoint y: 254, endPoint x: 237, endPoint y: 255, distance: 47.8
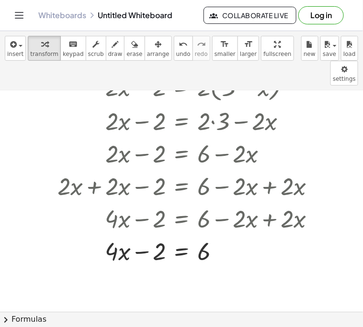
scroll to position [78, 60]
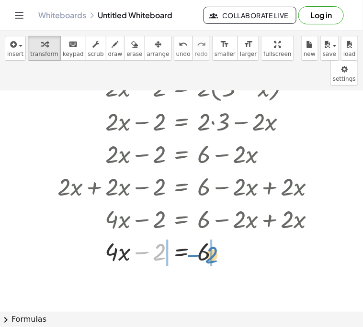
drag, startPoint x: 159, startPoint y: 227, endPoint x: 211, endPoint y: 231, distance: 52.2
click at [211, 235] on div at bounding box center [190, 251] width 275 height 33
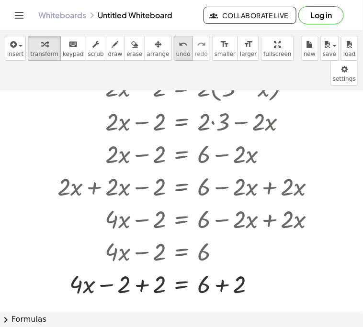
click at [176, 51] on span "undo" at bounding box center [183, 54] width 14 height 7
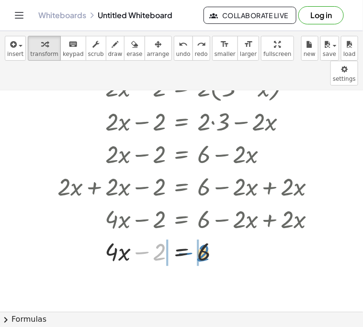
drag, startPoint x: 154, startPoint y: 228, endPoint x: 198, endPoint y: 229, distance: 43.1
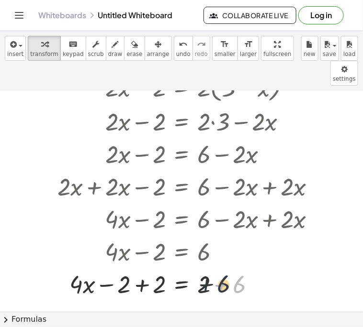
drag, startPoint x: 240, startPoint y: 263, endPoint x: 215, endPoint y: 264, distance: 24.4
click at [215, 268] on div at bounding box center [190, 284] width 275 height 33
drag, startPoint x: 159, startPoint y: 264, endPoint x: 127, endPoint y: 267, distance: 32.2
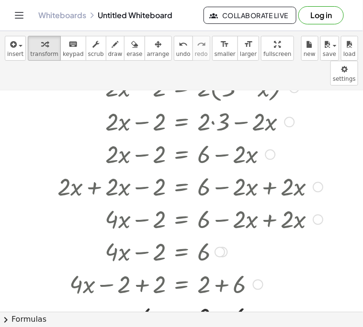
click at [239, 268] on div at bounding box center [171, 284] width 311 height 33
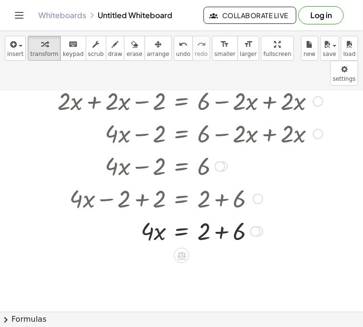
scroll to position [175, 60]
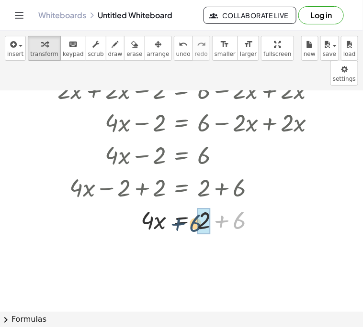
drag, startPoint x: 242, startPoint y: 199, endPoint x: 202, endPoint y: 199, distance: 39.2
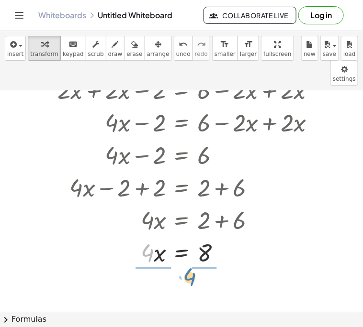
drag, startPoint x: 145, startPoint y: 233, endPoint x: 196, endPoint y: 257, distance: 56.1
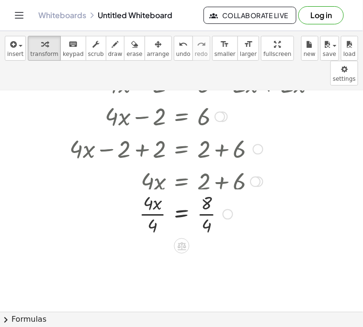
scroll to position [220, 60]
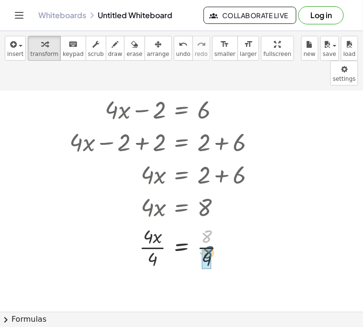
drag, startPoint x: 204, startPoint y: 216, endPoint x: 205, endPoint y: 233, distance: 17.2
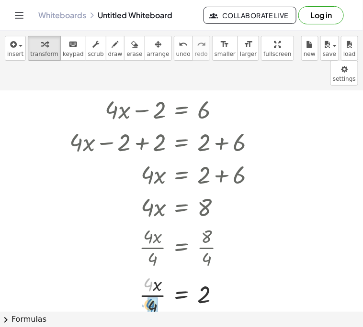
drag, startPoint x: 147, startPoint y: 264, endPoint x: 150, endPoint y: 287, distance: 23.1
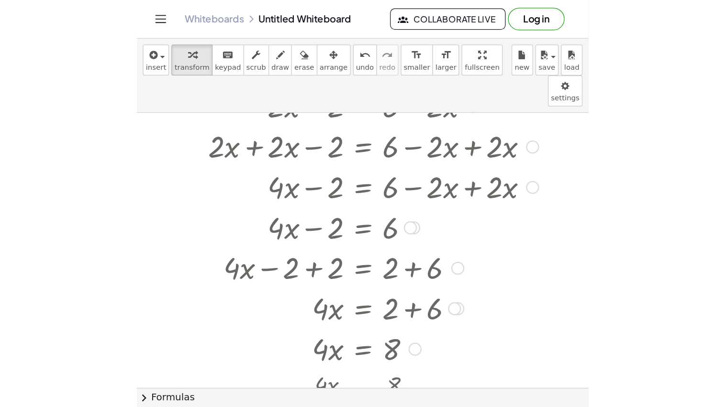
scroll to position [199, 60]
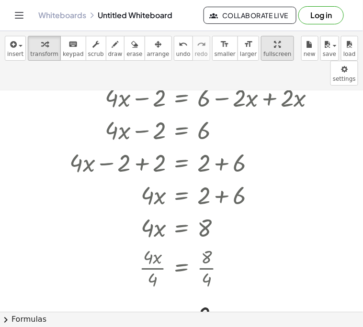
click at [263, 44] on div "button" at bounding box center [277, 43] width 28 height 11
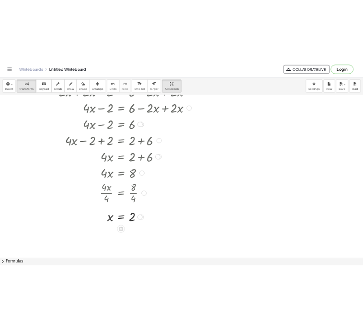
scroll to position [181, 0]
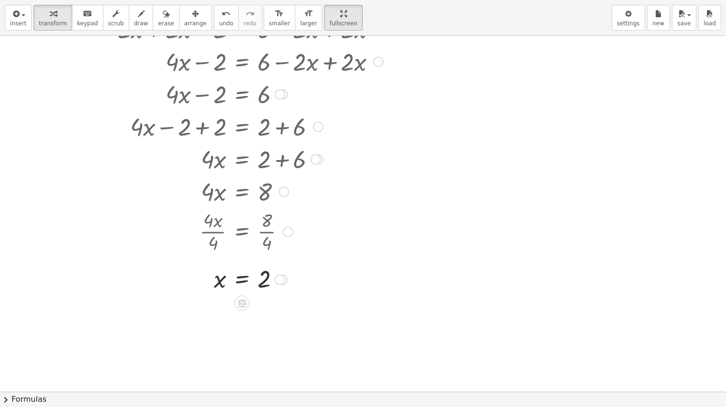
click at [189, 252] on div at bounding box center [244, 231] width 262 height 48
click at [340, 18] on icon "button" at bounding box center [343, 13] width 7 height 11
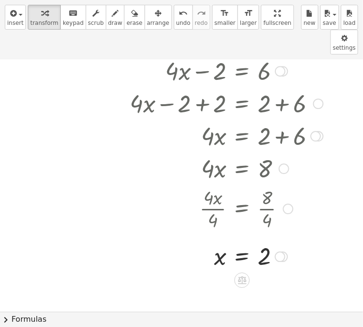
scroll to position [233, 0]
